Goal: Information Seeking & Learning: Learn about a topic

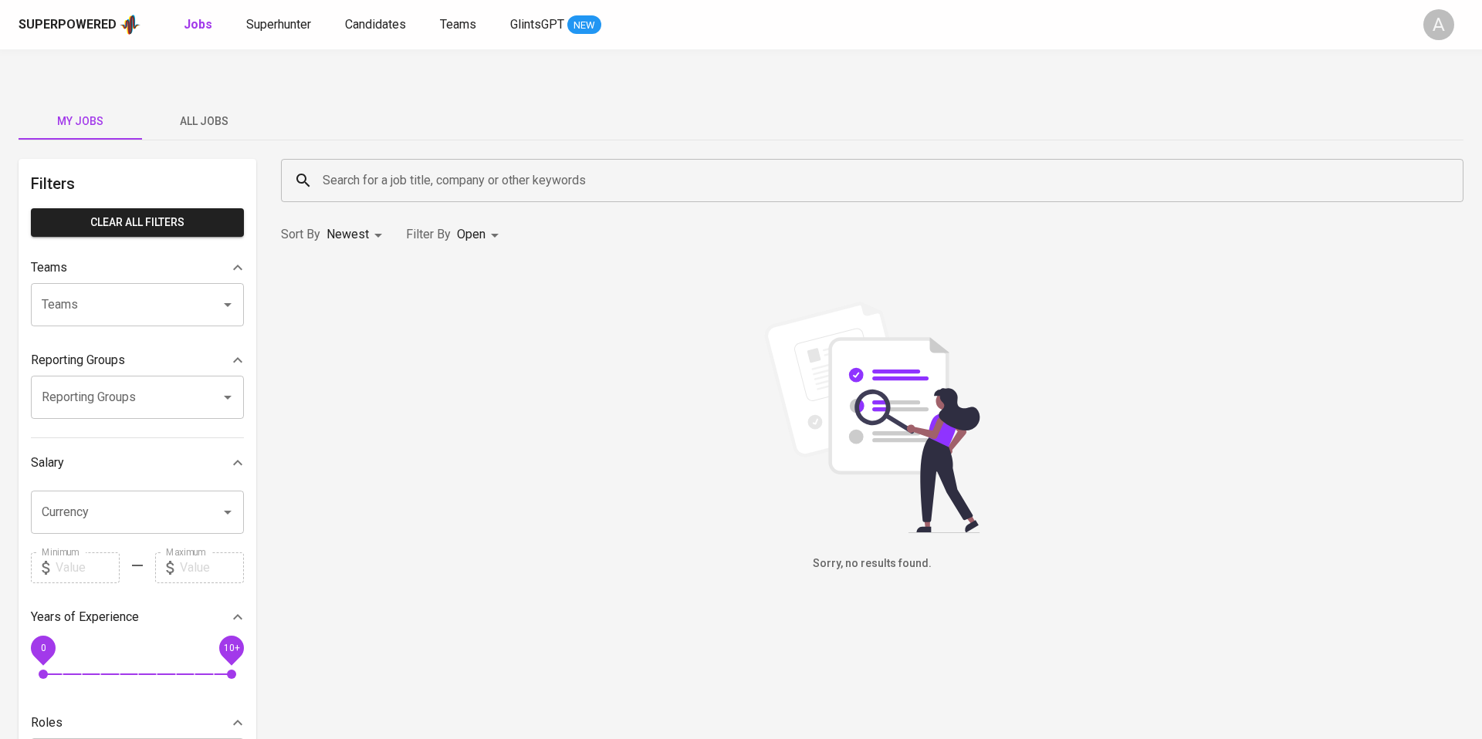
click at [190, 103] on button "All Jobs" at bounding box center [203, 121] width 123 height 37
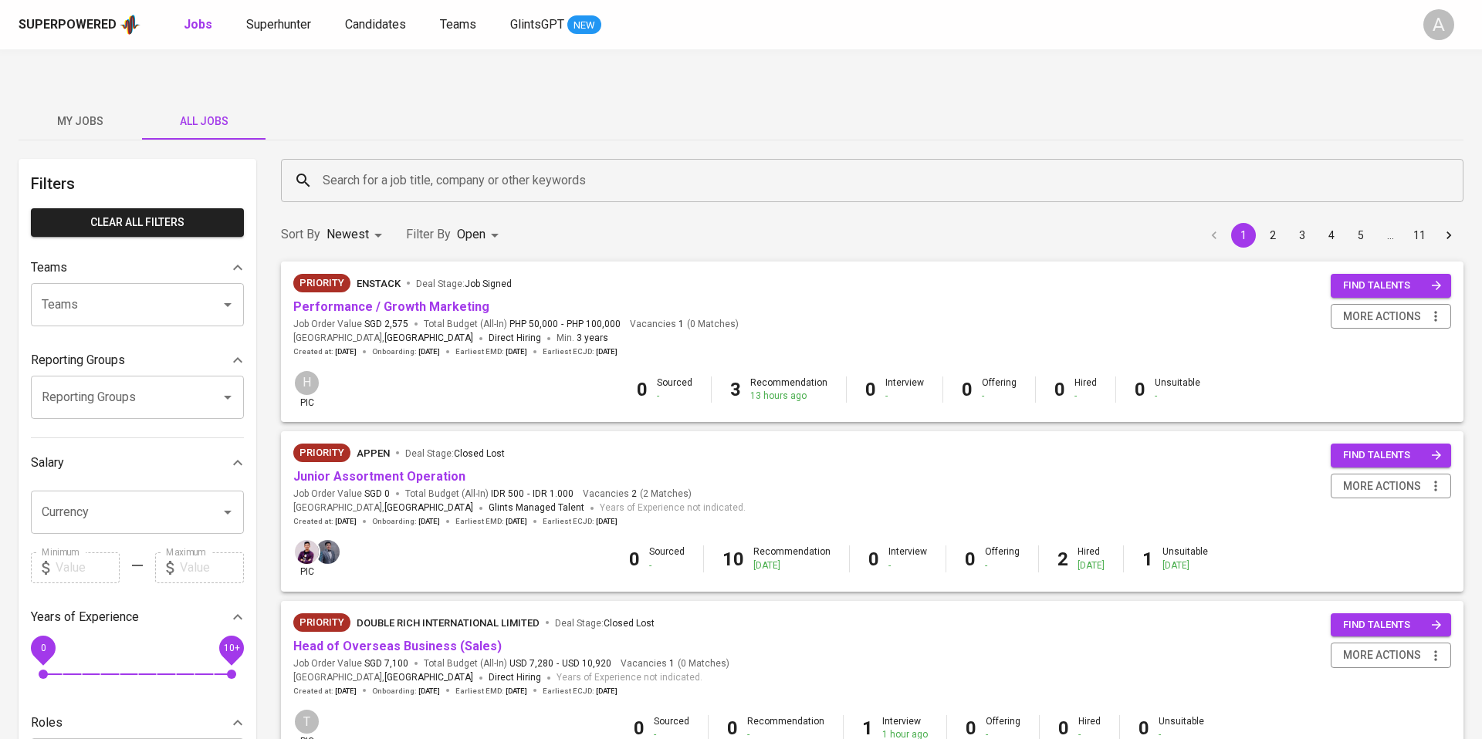
click at [431, 166] on input "Search for a job title, company or other keywords" at bounding box center [876, 180] width 1114 height 29
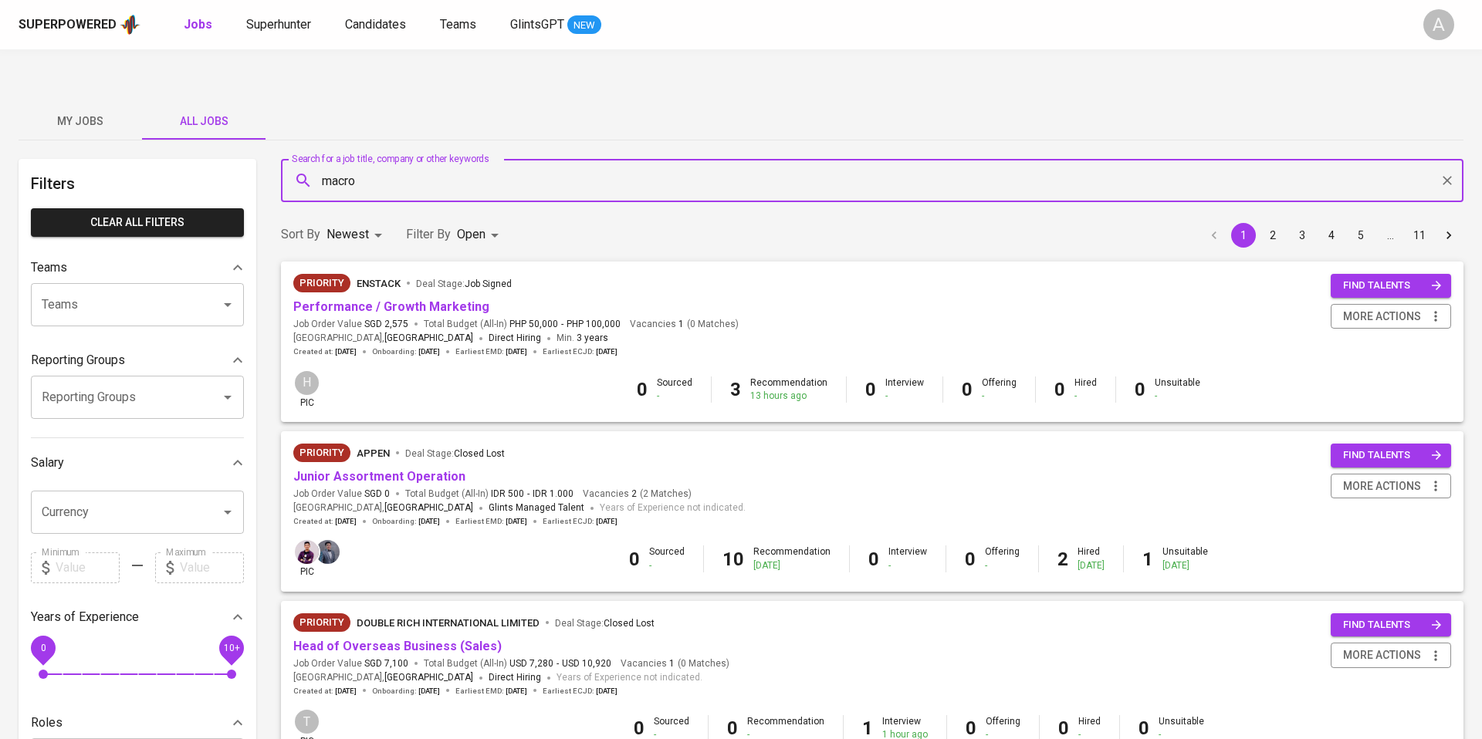
type input "macro"
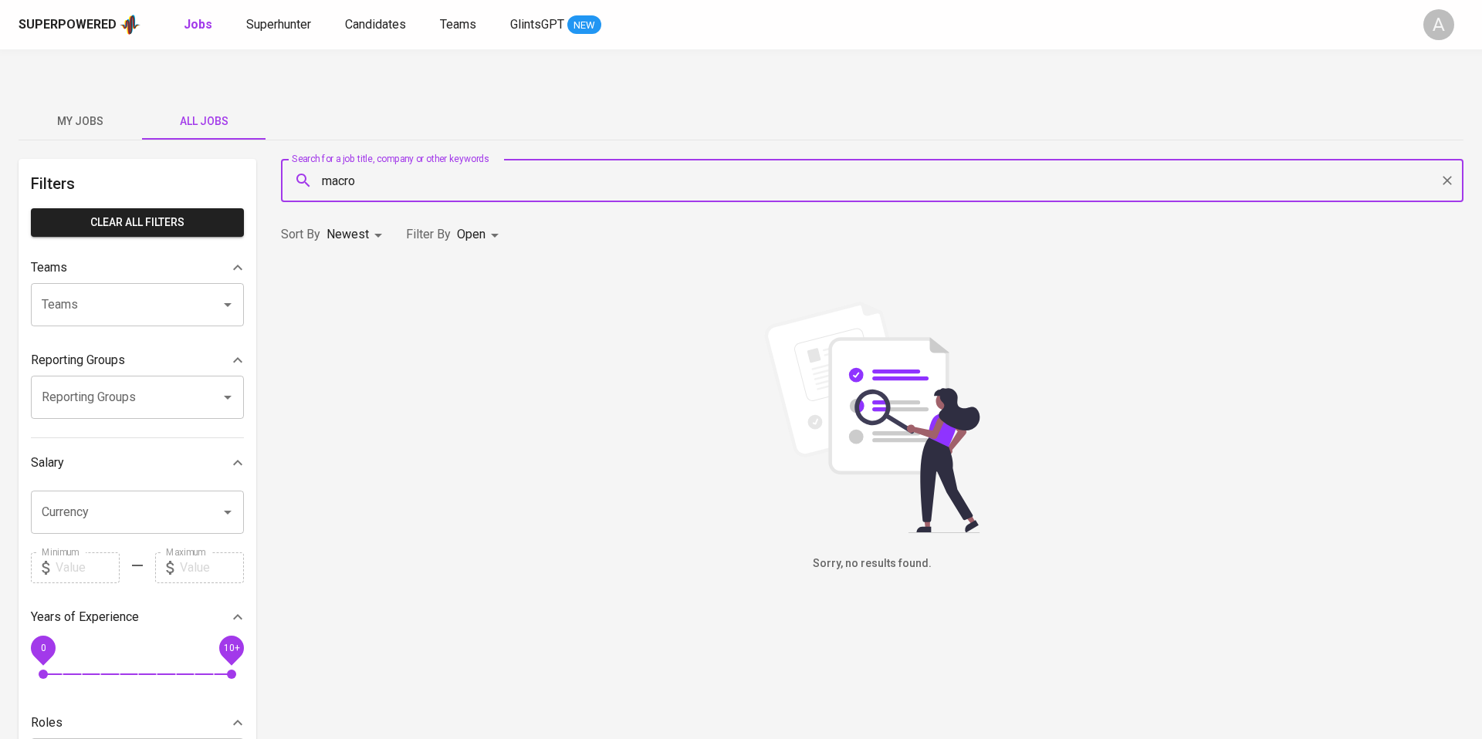
click at [492, 201] on body "Superpowered Jobs Superhunter Candidates Teams GlintsGPT NEW A My Jobs All Jobs…" at bounding box center [741, 544] width 1482 height 1088
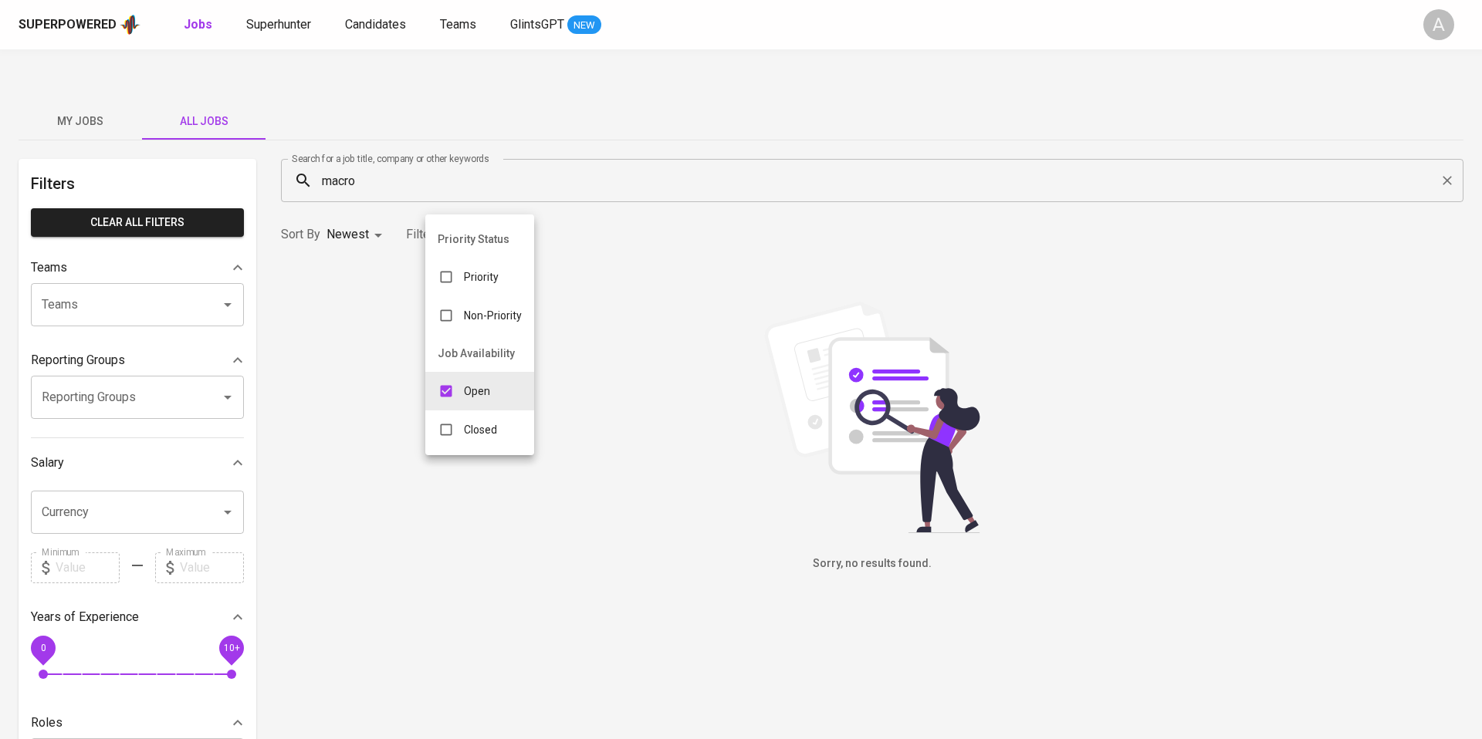
click at [463, 421] on div "Closed" at bounding box center [467, 429] width 84 height 29
type input "OPEN,CLOSE"
checkbox input "true"
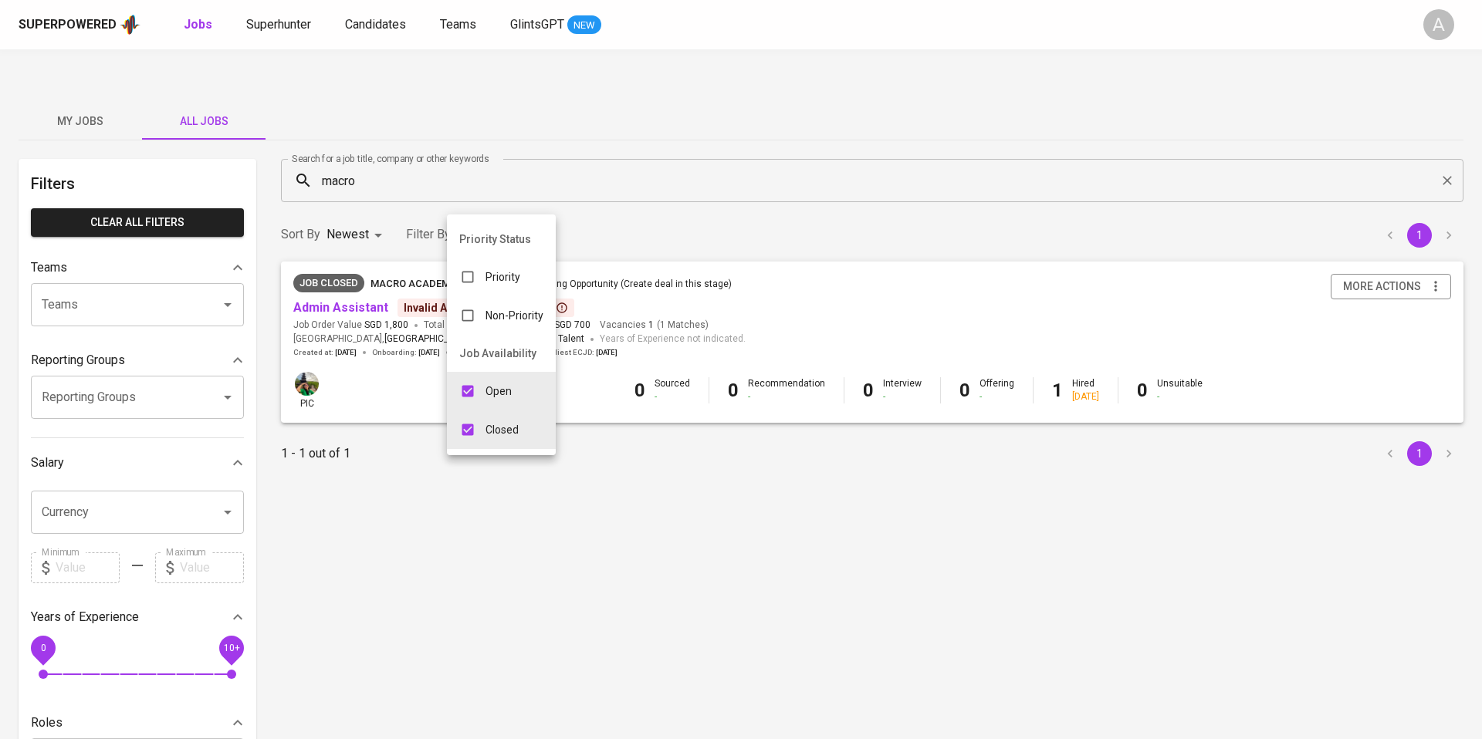
click at [644, 421] on div at bounding box center [741, 369] width 1482 height 739
